Goal: Transaction & Acquisition: Register for event/course

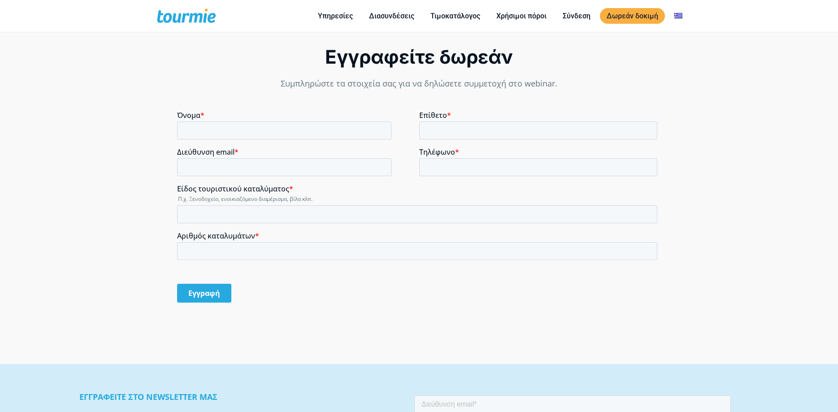
scroll to position [746, 0]
click at [206, 121] on div "Όνομα *" at bounding box center [298, 123] width 242 height 29
click at [225, 127] on input "Όνομα *" at bounding box center [284, 129] width 214 height 18
type input "Δ"
type input "d"
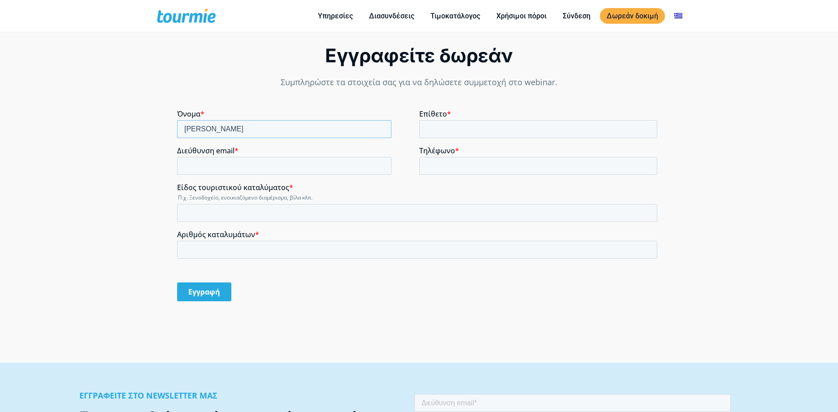
type input "[PERSON_NAME]"
type input "[EMAIL_ADDRESS][DOMAIN_NAME]"
type input "6974702143"
type input "f"
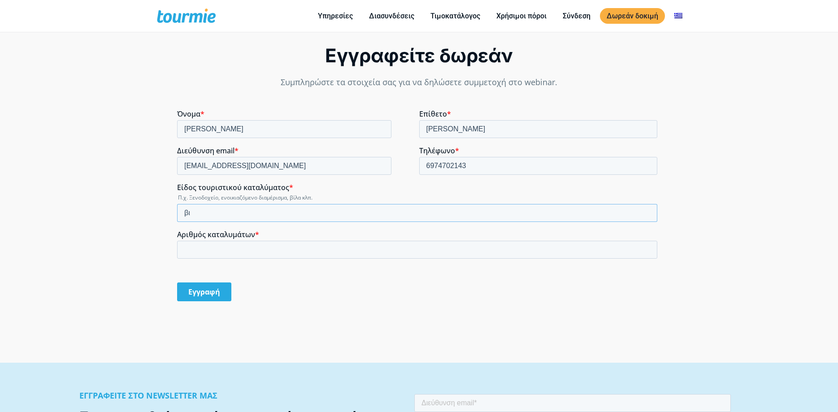
type input "β"
type input "Βίλα, διαμέρισμα"
type input "2"
drag, startPoint x: 204, startPoint y: 249, endPoint x: 165, endPoint y: 241, distance: 40.3
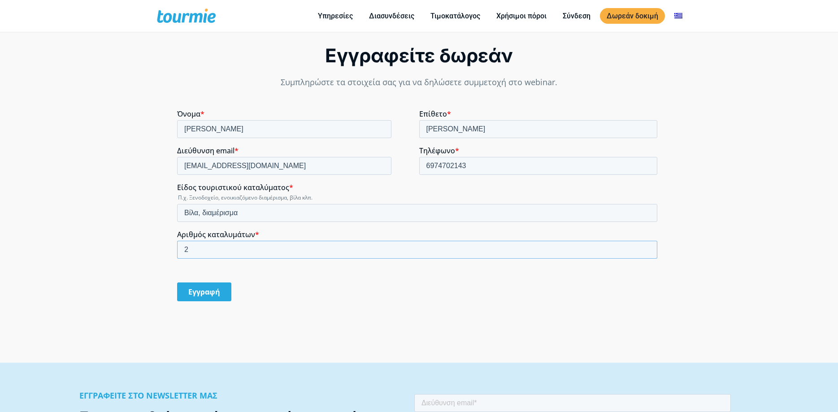
click at [177, 241] on input "2" at bounding box center [417, 250] width 480 height 18
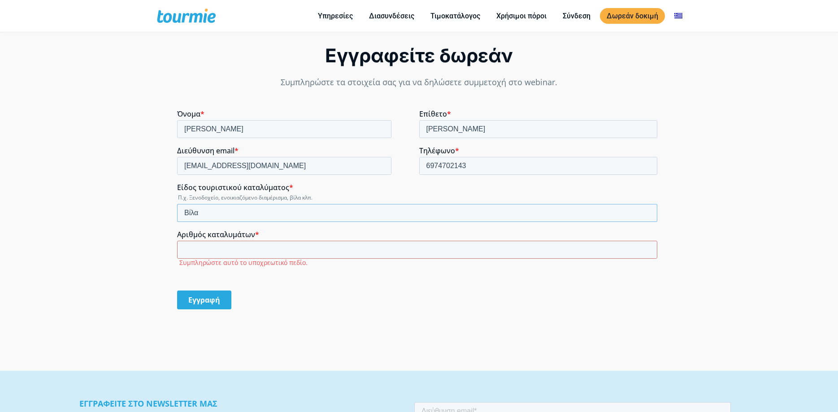
type input "Βίλα"
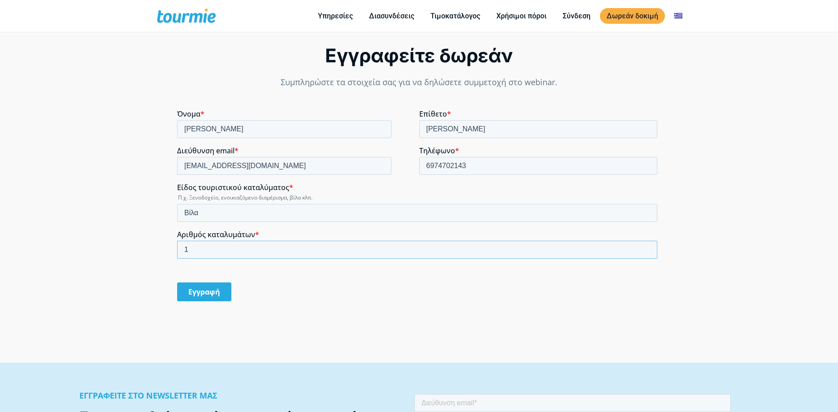
type input "1"
click at [208, 294] on input "Εγγραφή" at bounding box center [204, 291] width 54 height 19
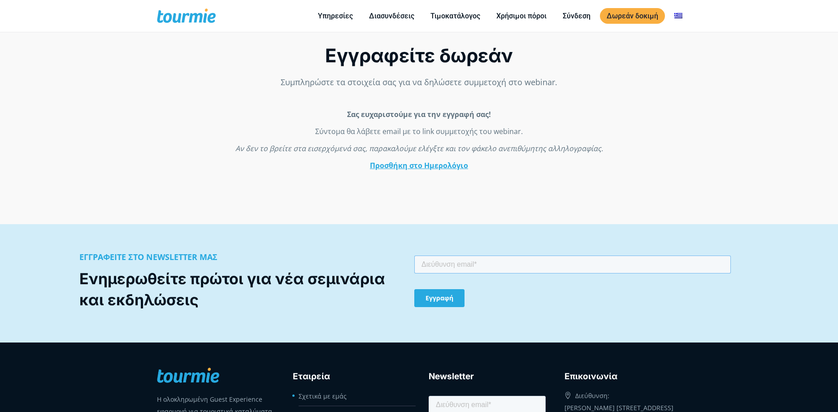
click at [448, 267] on input "email" at bounding box center [572, 265] width 317 height 18
click at [448, 266] on input "email" at bounding box center [572, 265] width 317 height 18
type input "[EMAIL_ADDRESS][DOMAIN_NAME]"
click at [442, 302] on input "Εγγραφή" at bounding box center [439, 298] width 50 height 18
